Goal: Task Accomplishment & Management: Complete application form

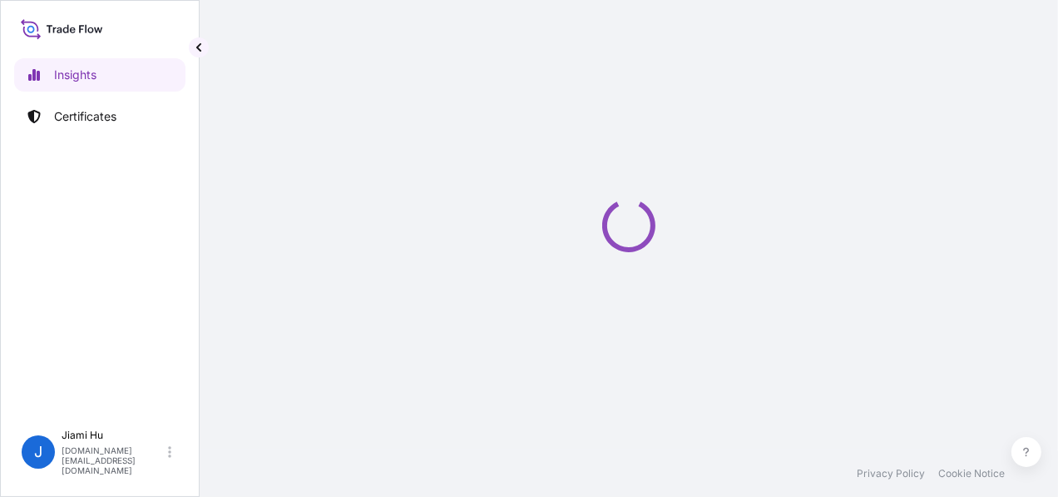
select select "2025"
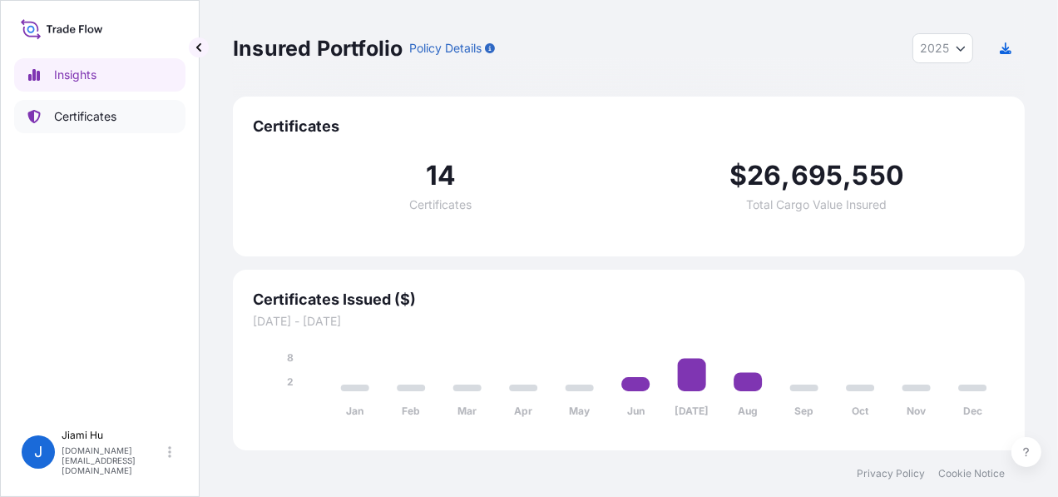
click at [94, 101] on link "Certificates" at bounding box center [99, 116] width 171 height 33
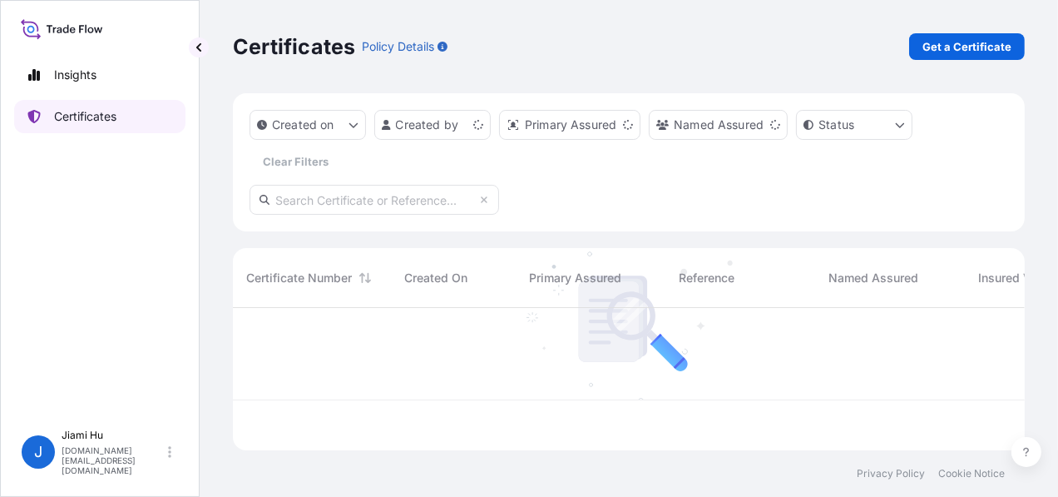
scroll to position [139, 779]
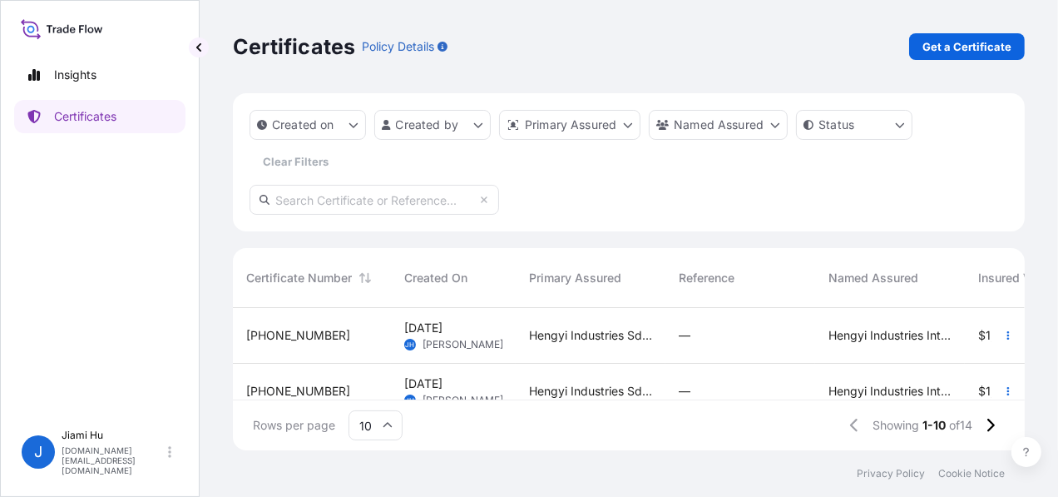
click at [474, 353] on div "[DATE] [PERSON_NAME]" at bounding box center [453, 336] width 125 height 56
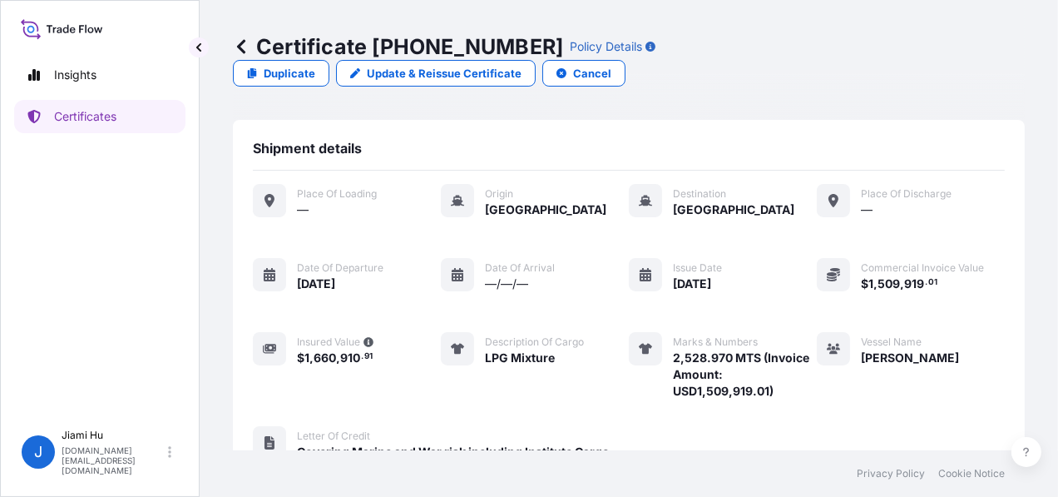
click at [247, 56] on link at bounding box center [241, 46] width 17 height 27
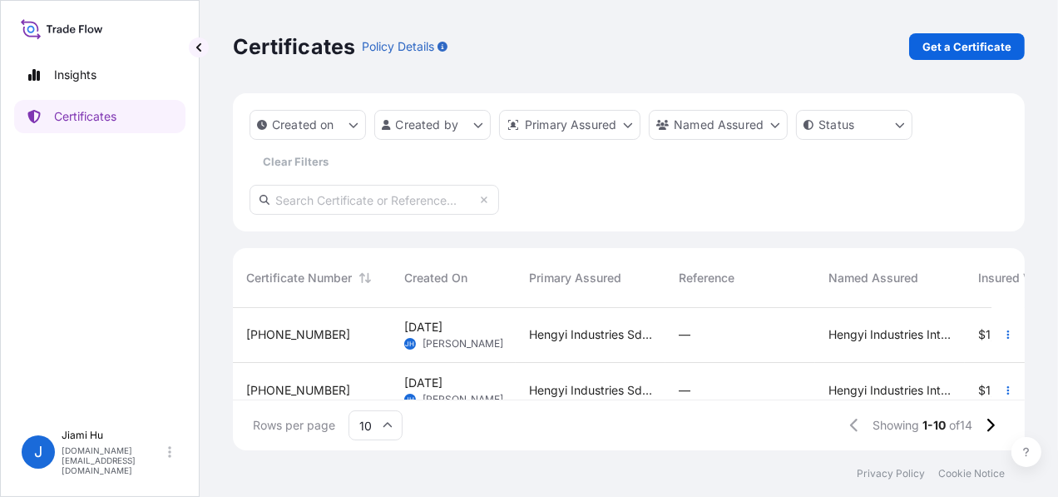
scroll to position [83, 0]
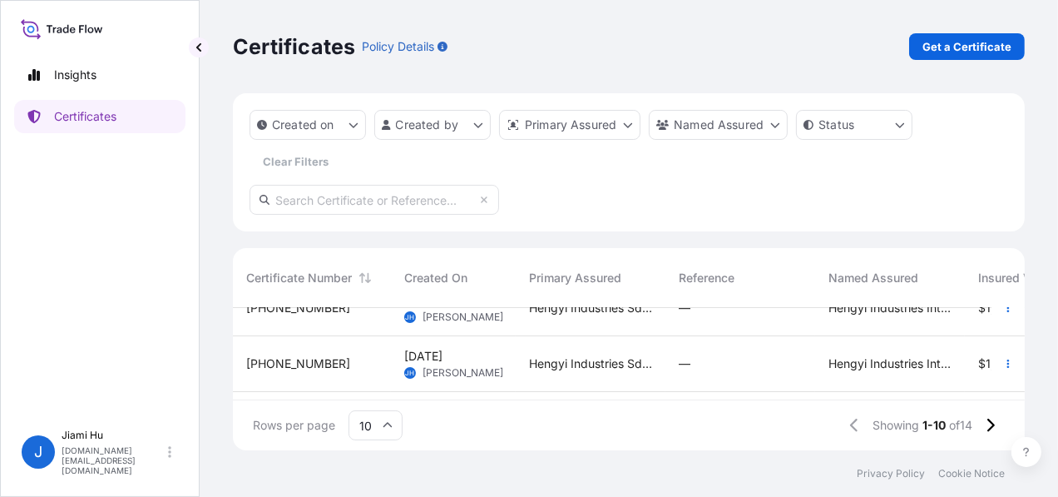
click at [723, 362] on div "—" at bounding box center [740, 363] width 123 height 17
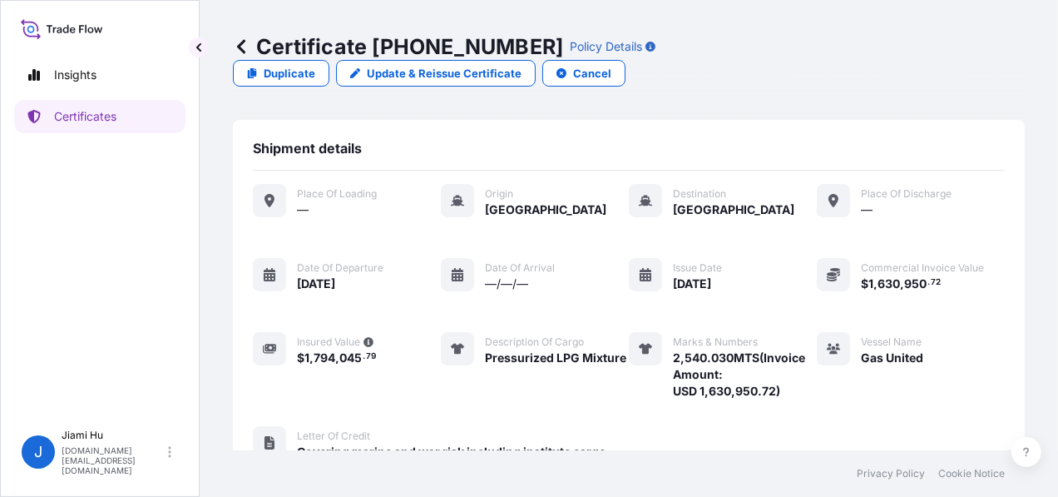
click at [435, 140] on div "Shipment details" at bounding box center [629, 155] width 752 height 31
click at [249, 42] on icon at bounding box center [241, 46] width 17 height 17
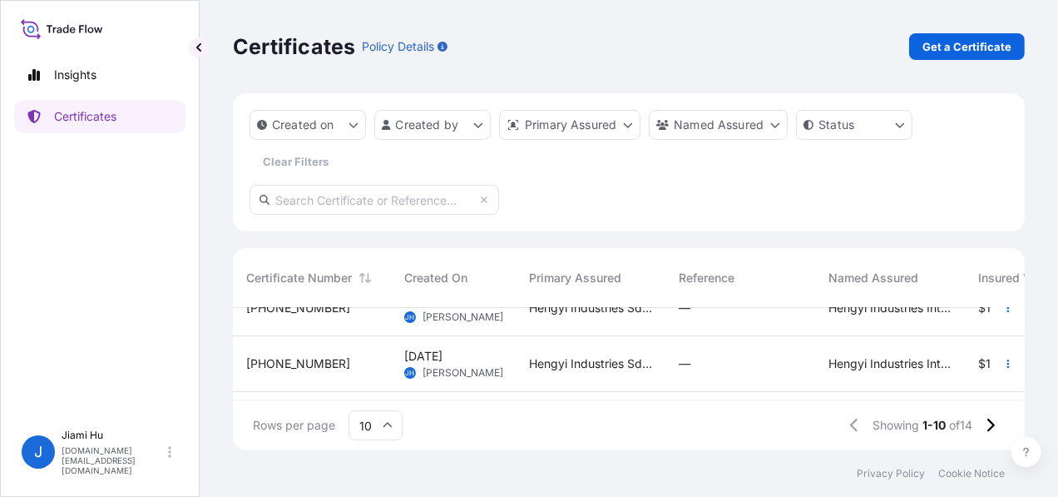
scroll to position [166, 0]
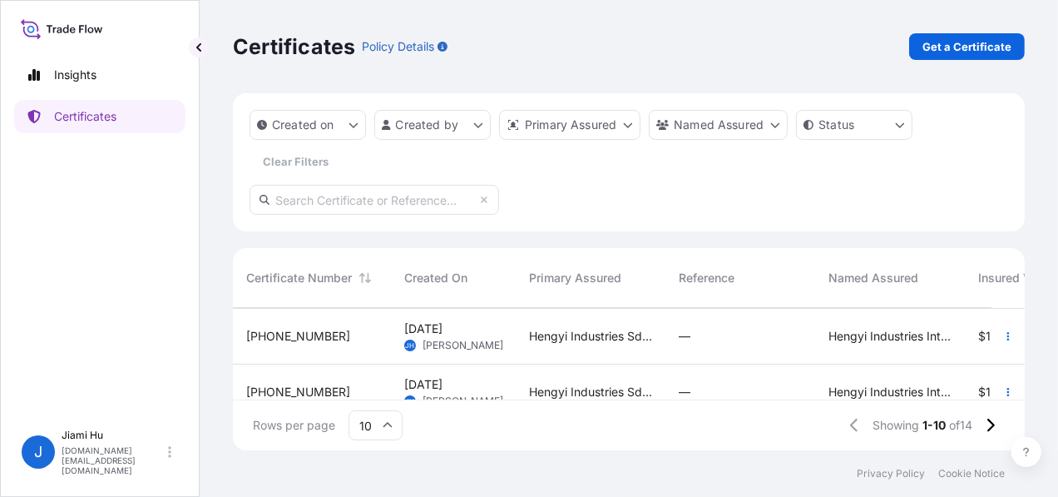
click at [663, 346] on div "Hengyi Industries Sdn Bhd, Hengyi Industries International Pte. Ltd." at bounding box center [591, 337] width 150 height 56
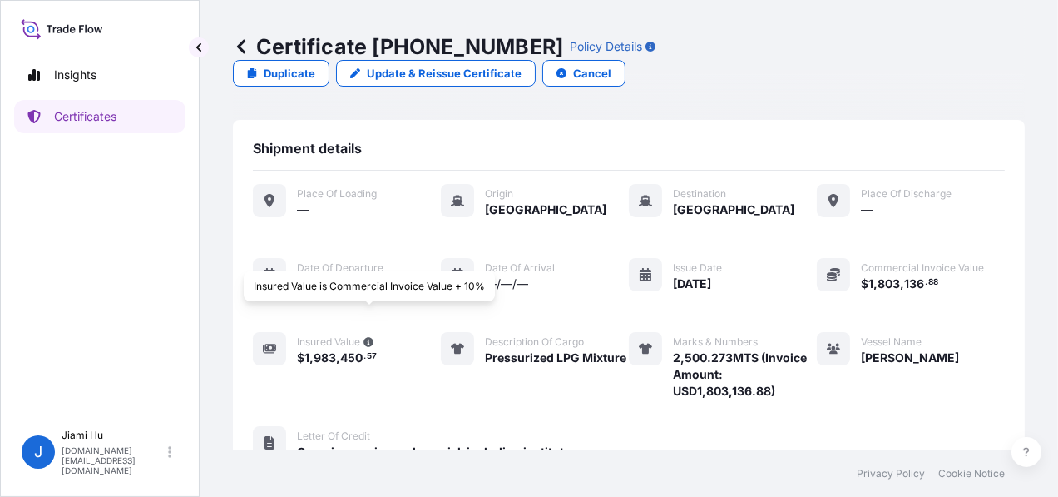
click at [378, 207] on div "Place of Loading — Origin [GEOGRAPHIC_DATA] Destination [GEOGRAPHIC_DATA] Place…" at bounding box center [629, 291] width 752 height 215
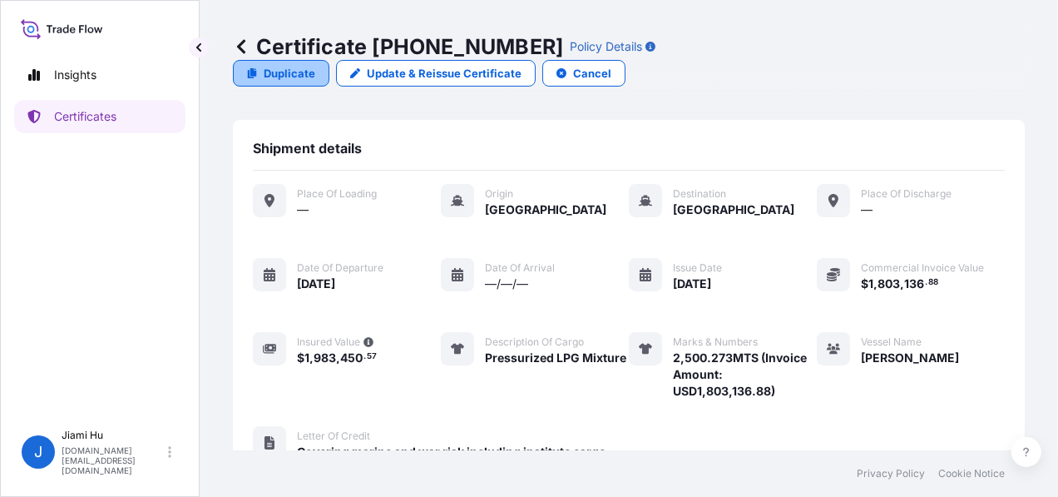
click at [329, 60] on link "Duplicate" at bounding box center [281, 73] width 96 height 27
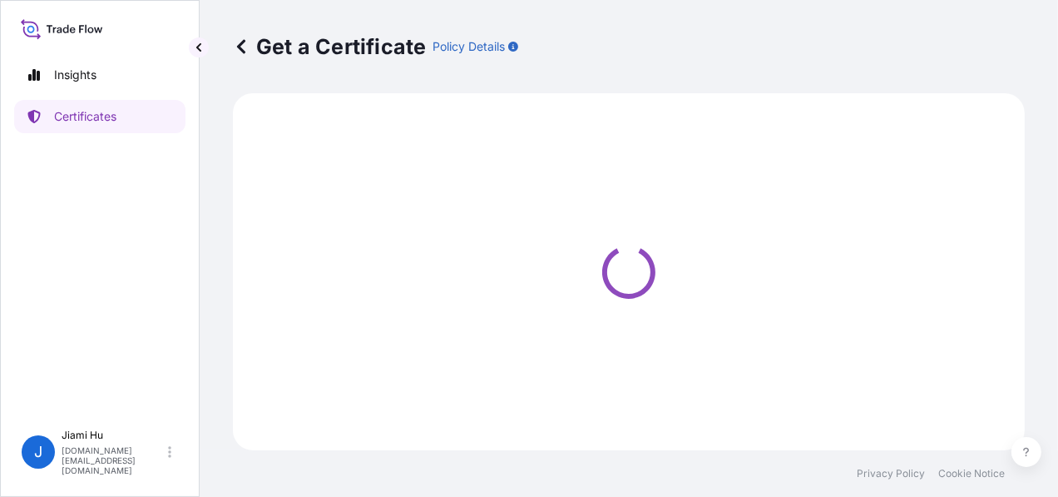
select select "Sea"
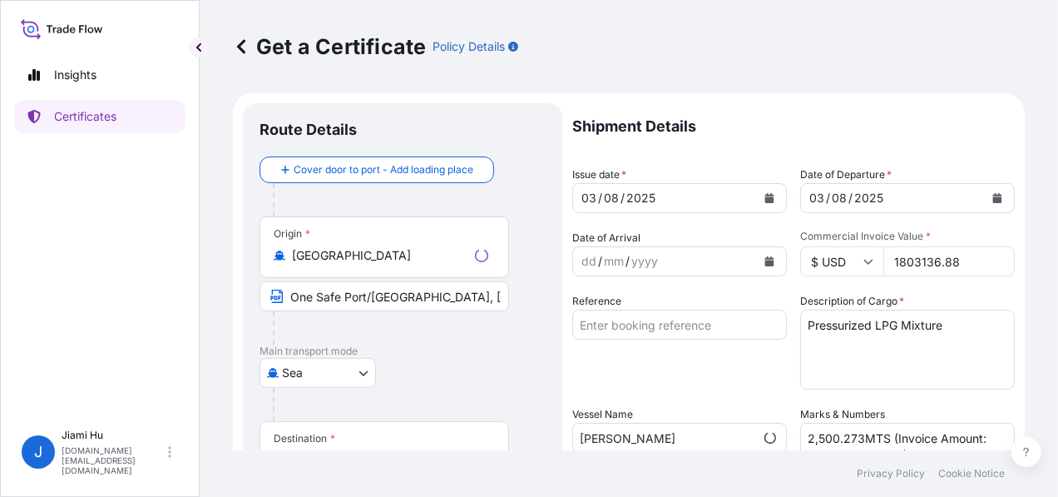
select select "31505"
click at [420, 369] on div "[GEOGRAPHIC_DATA]" at bounding box center [403, 373] width 286 height 30
click at [923, 259] on input "1803136.88" at bounding box center [948, 261] width 131 height 30
paste input "607158.4"
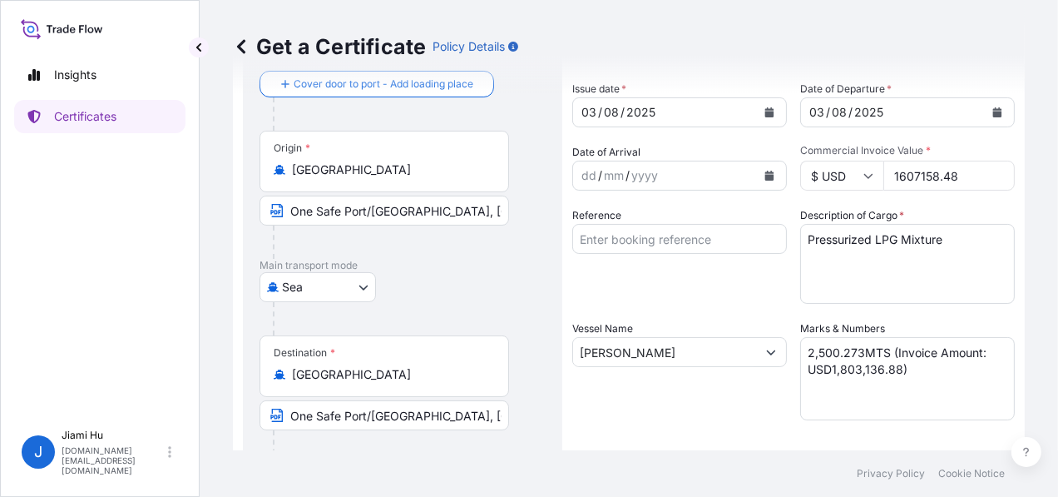
scroll to position [166, 0]
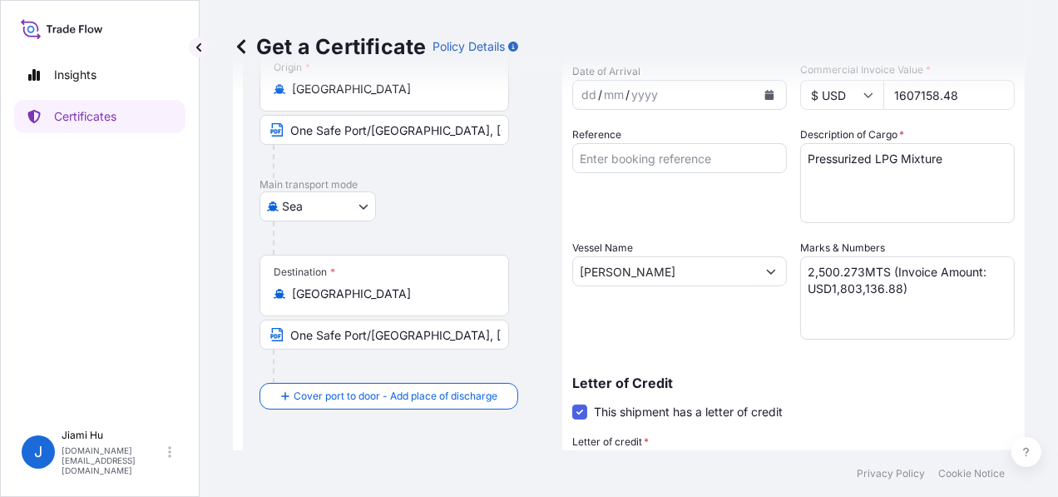
type input "1607158.48"
click at [860, 286] on textarea "2,500.273MTS (Invoice Amount: USD1,803,136.88)" at bounding box center [907, 297] width 215 height 83
paste textarea "1,607,158.48"
click at [828, 312] on textarea "2,500.273MTS (Invoice Amount: USD1,803,136.88)" at bounding box center [907, 297] width 215 height 83
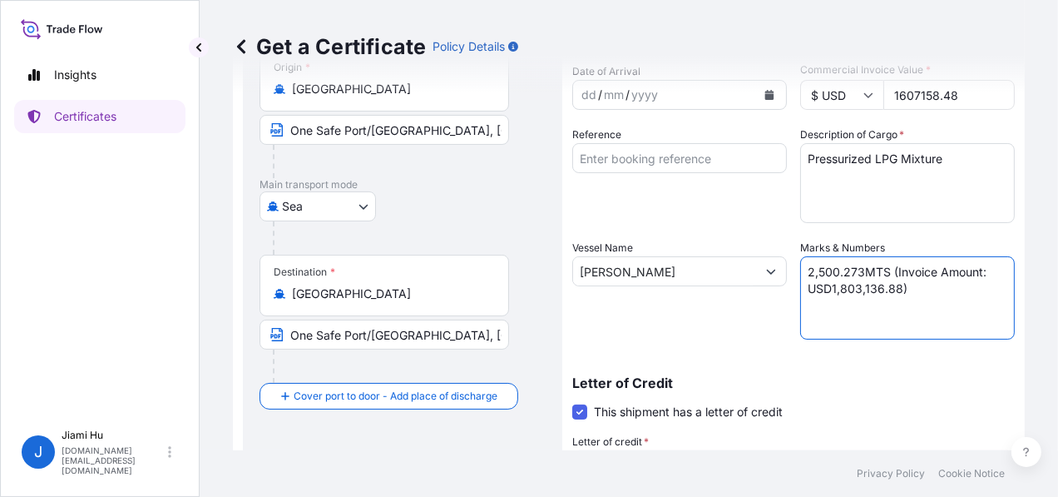
drag, startPoint x: 826, startPoint y: 288, endPoint x: 892, endPoint y: 283, distance: 65.9
click at [892, 283] on textarea "2,500.273MTS (Invoice Amount: USD1,803,136.88)" at bounding box center [907, 297] width 215 height 83
paste textarea "1,607,158.48"
drag, startPoint x: 853, startPoint y: 271, endPoint x: 771, endPoint y: 271, distance: 81.5
click at [771, 271] on div "Shipment Details Issue date * [DATE] Date of Departure * [DATE] Date of Arrival…" at bounding box center [793, 333] width 443 height 793
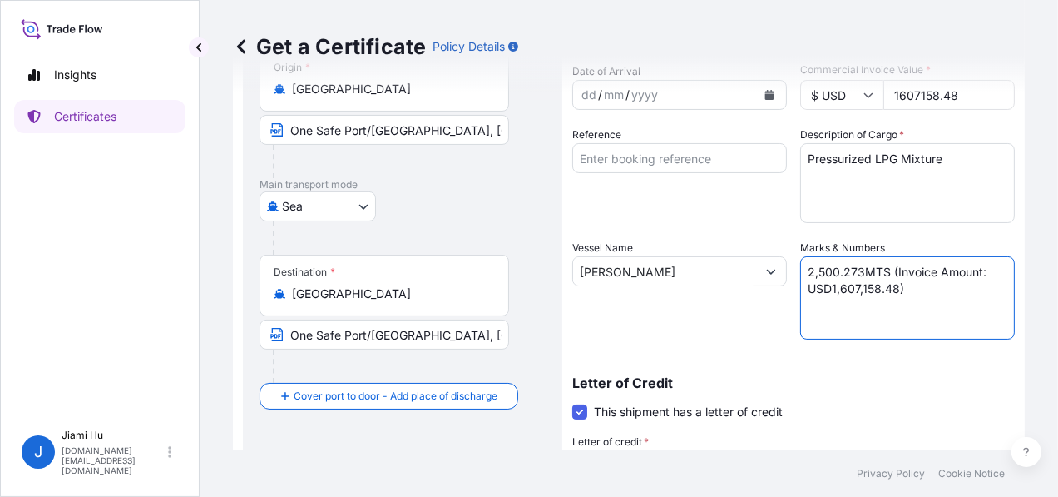
paste textarea "2,500.301"
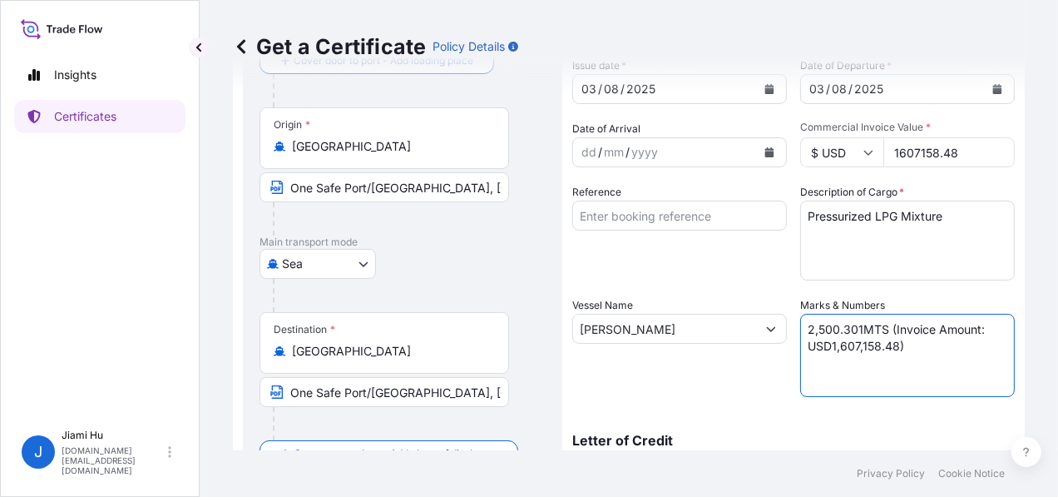
scroll to position [83, 0]
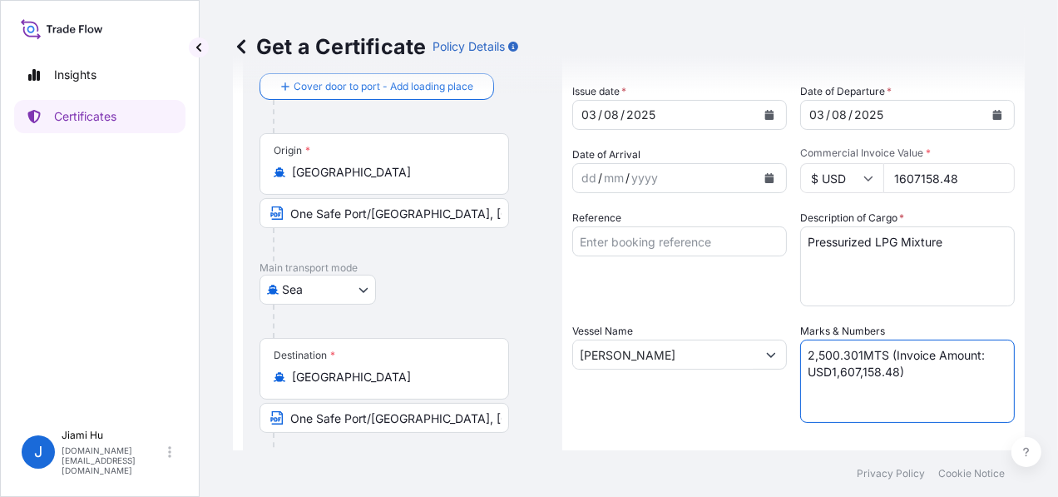
type textarea "2,500.301MTS (Invoice Amount: USD1,607,158.48)"
click at [764, 113] on icon "Calendar" at bounding box center [769, 115] width 10 height 10
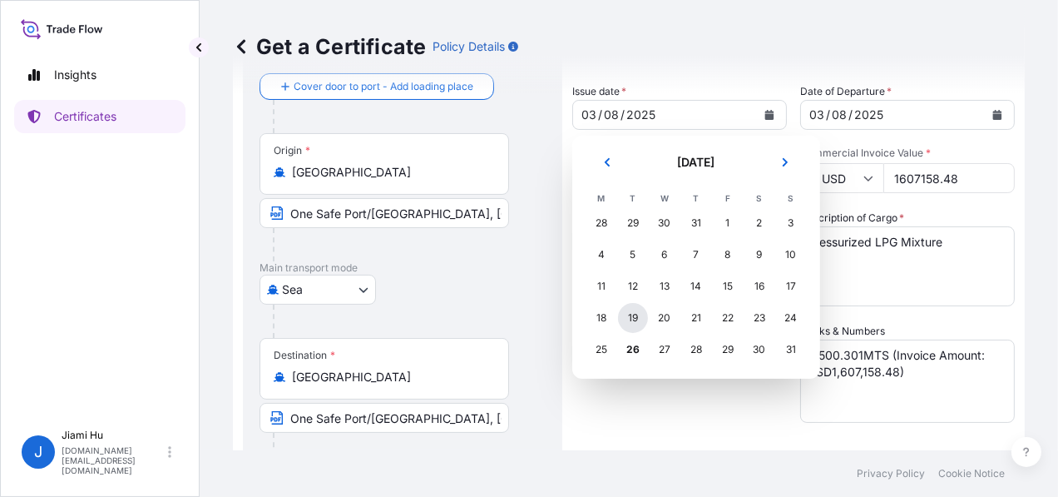
click at [627, 311] on div "19" at bounding box center [633, 318] width 30 height 30
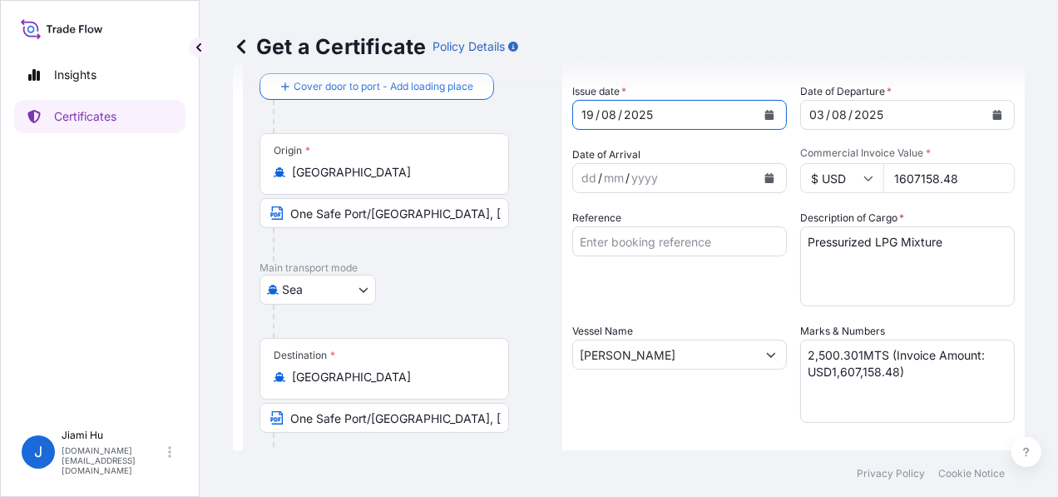
click at [994, 106] on button "Calendar" at bounding box center [997, 114] width 27 height 27
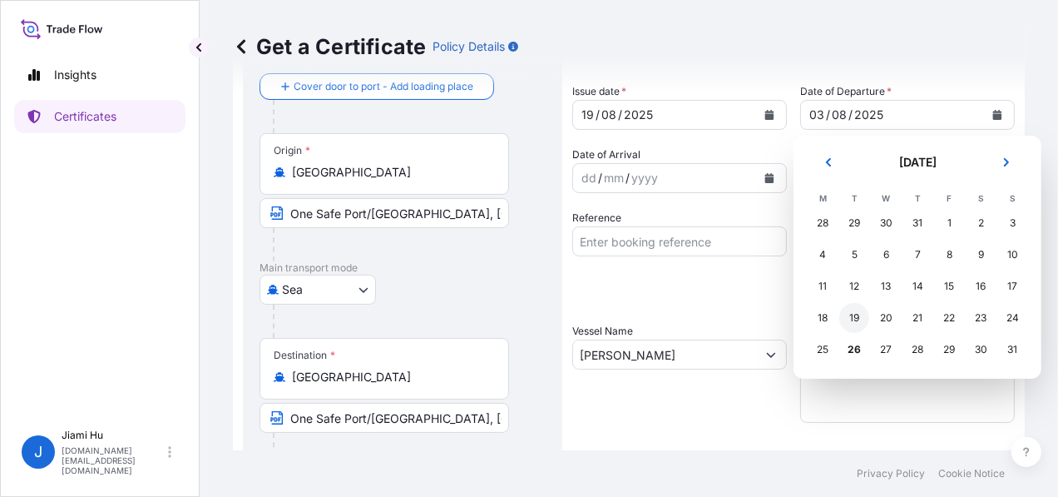
click at [844, 316] on div "19" at bounding box center [854, 318] width 30 height 30
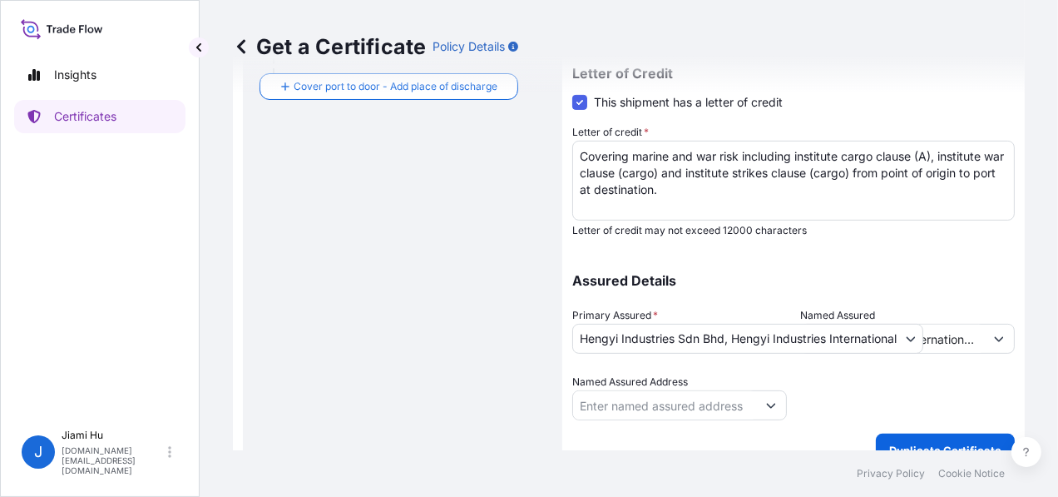
scroll to position [502, 0]
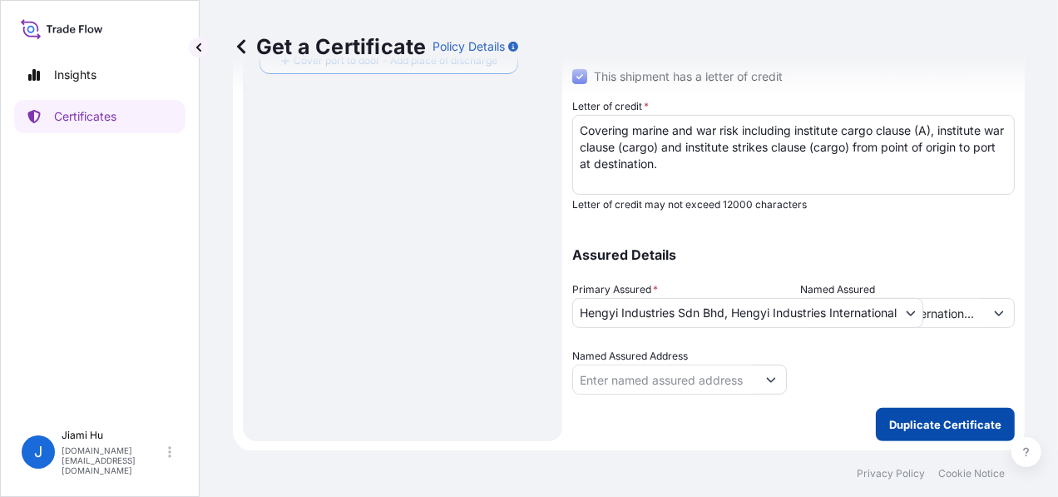
click at [922, 422] on p "Duplicate Certificate" at bounding box center [945, 424] width 112 height 17
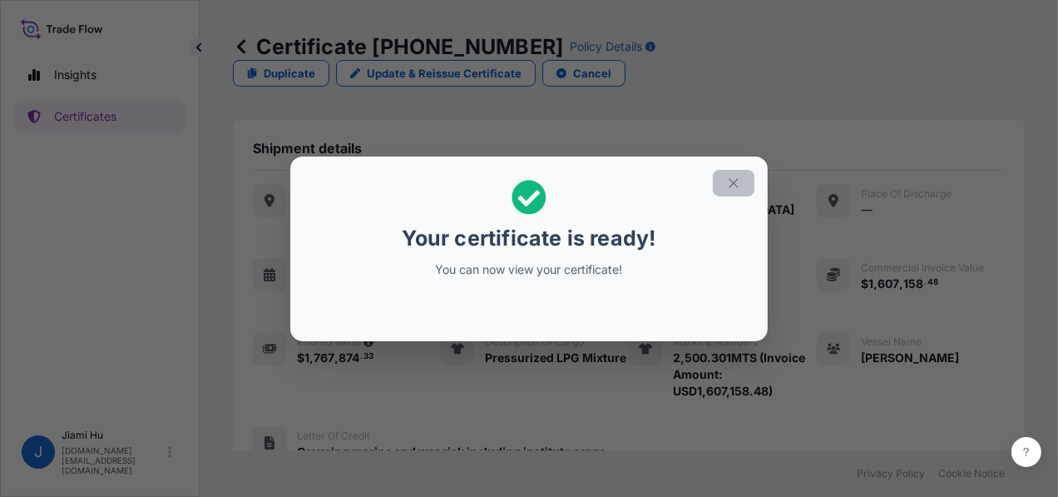
click at [745, 180] on button "button" at bounding box center [734, 183] width 42 height 27
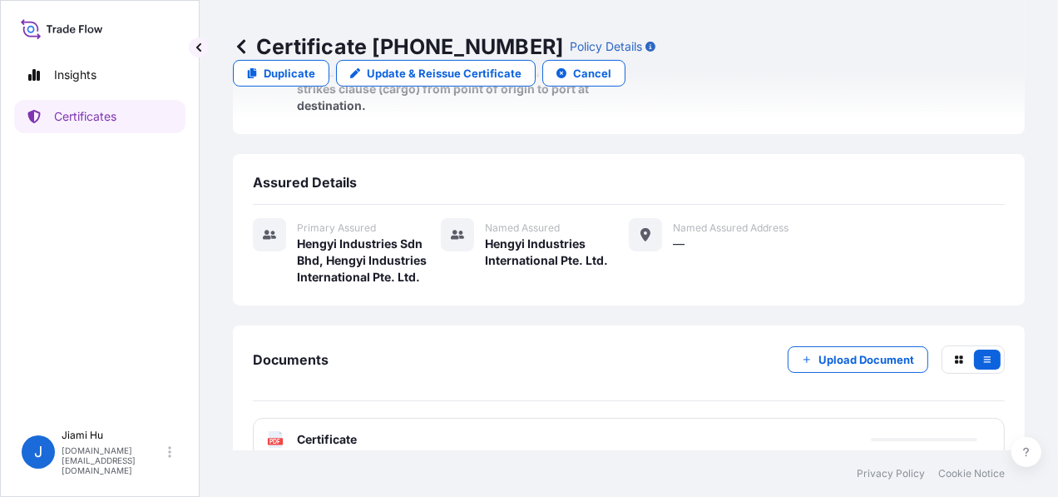
scroll to position [397, 0]
click at [355, 417] on div "PDF Certificate" at bounding box center [629, 438] width 752 height 43
click at [352, 430] on span "Certificate" at bounding box center [327, 438] width 60 height 17
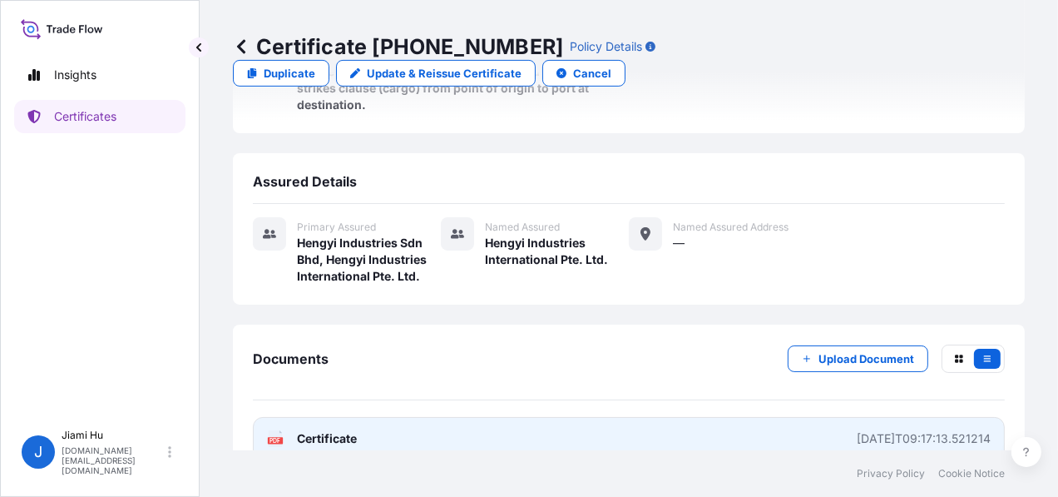
drag, startPoint x: 369, startPoint y: 410, endPoint x: 311, endPoint y: 407, distance: 57.5
click at [311, 430] on span "Certificate" at bounding box center [327, 438] width 60 height 17
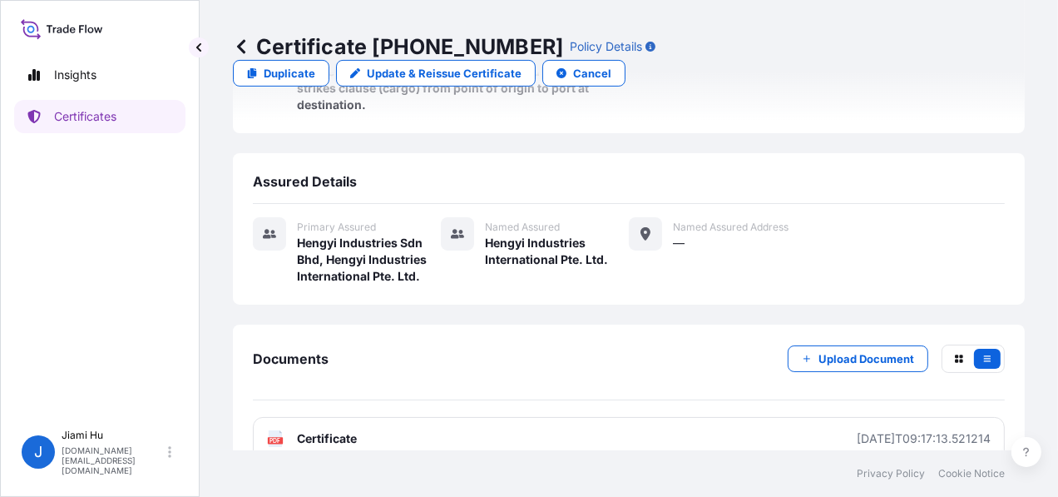
scroll to position [64, 0]
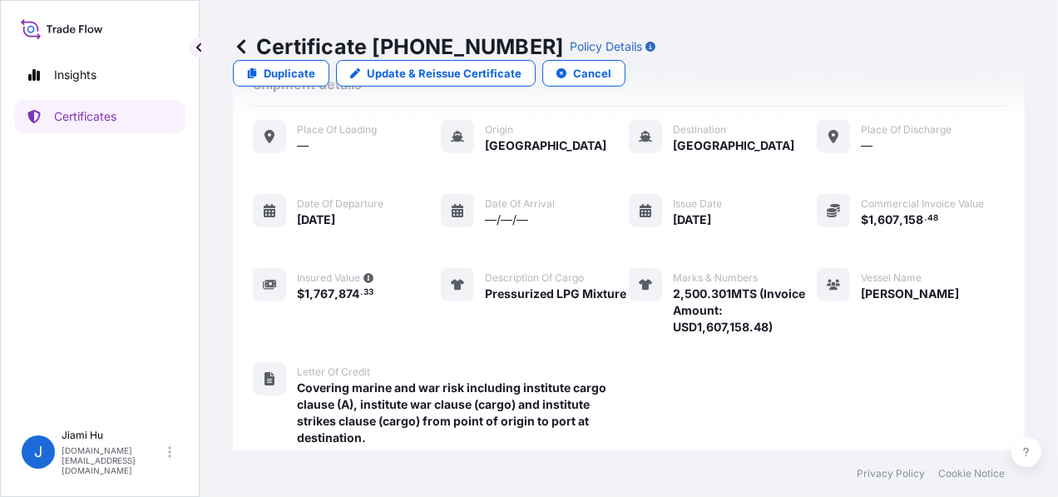
click at [250, 48] on p "Certificate [PHONE_NUMBER]" at bounding box center [398, 46] width 330 height 27
click at [247, 49] on icon at bounding box center [241, 46] width 17 height 17
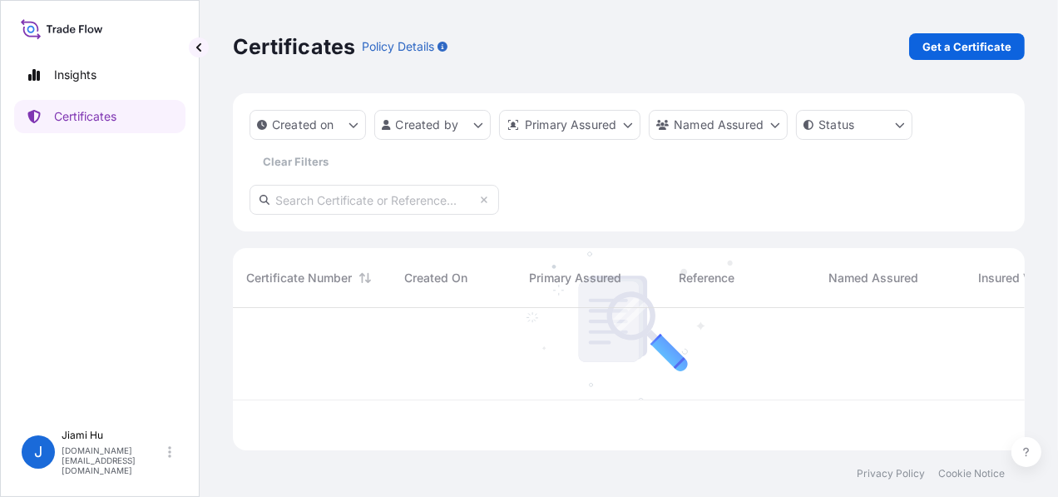
scroll to position [139, 779]
